Goal: Navigation & Orientation: Find specific page/section

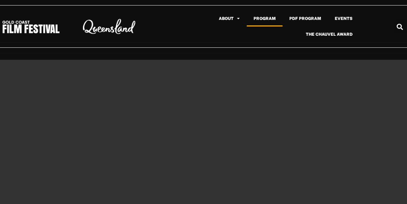
click at [264, 17] on link "Program" at bounding box center [265, 19] width 36 height 16
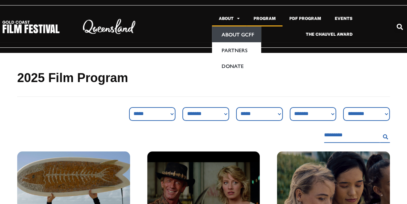
click at [234, 34] on link "About GCFF" at bounding box center [236, 34] width 49 height 16
